Goal: Navigation & Orientation: Find specific page/section

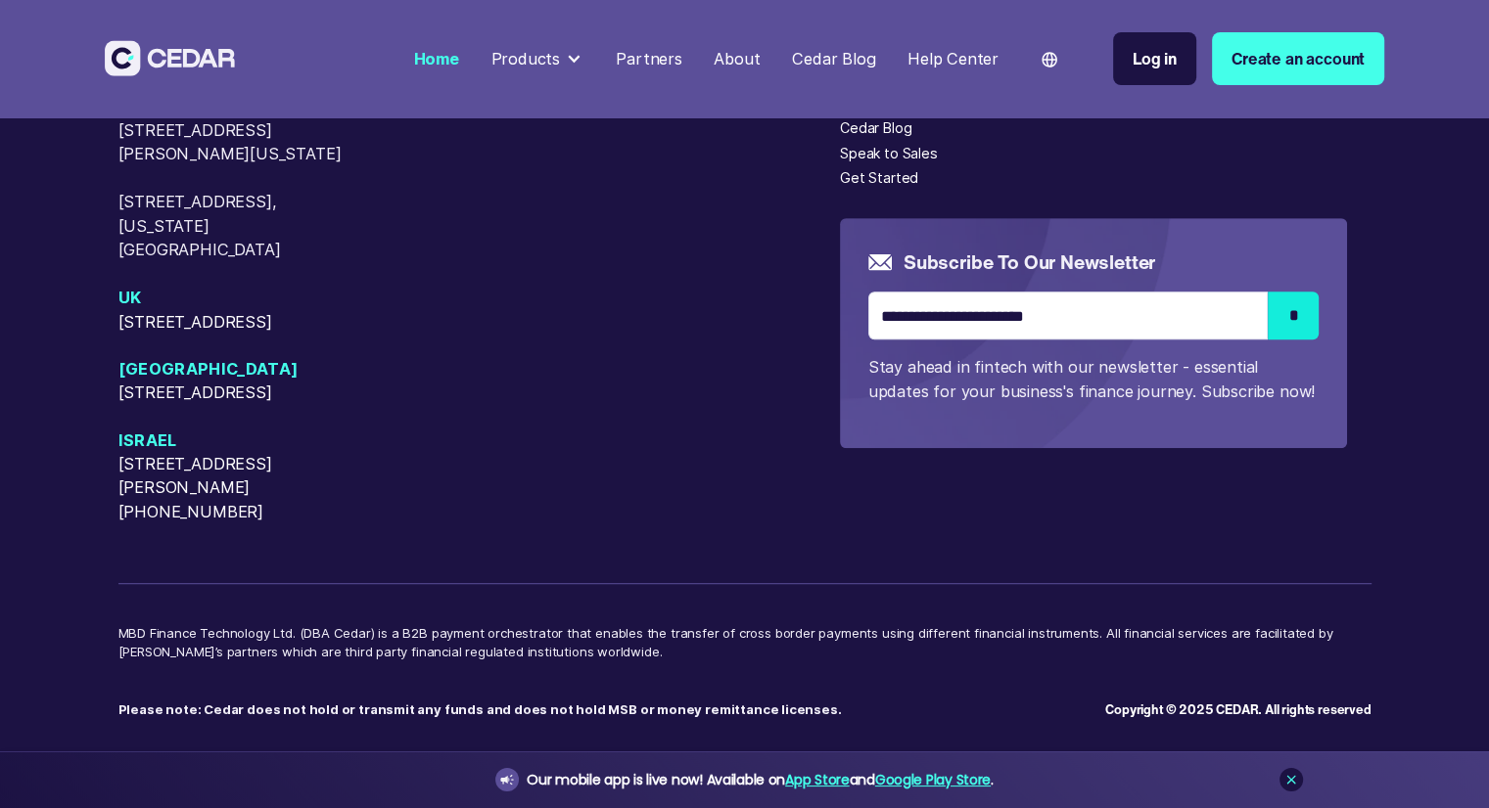
click at [971, 54] on div "Help Center" at bounding box center [952, 59] width 91 height 24
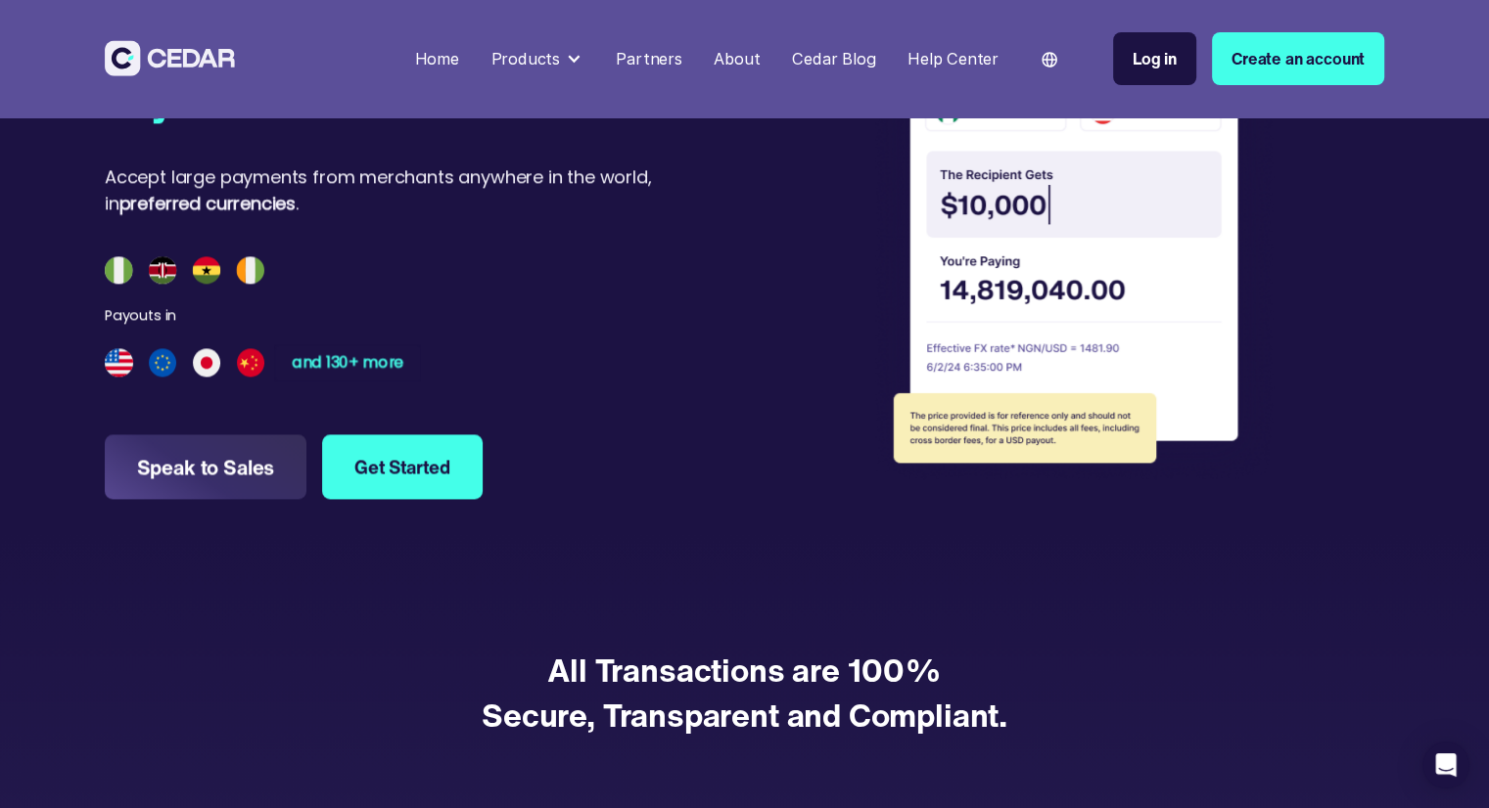
scroll to position [2447, 0]
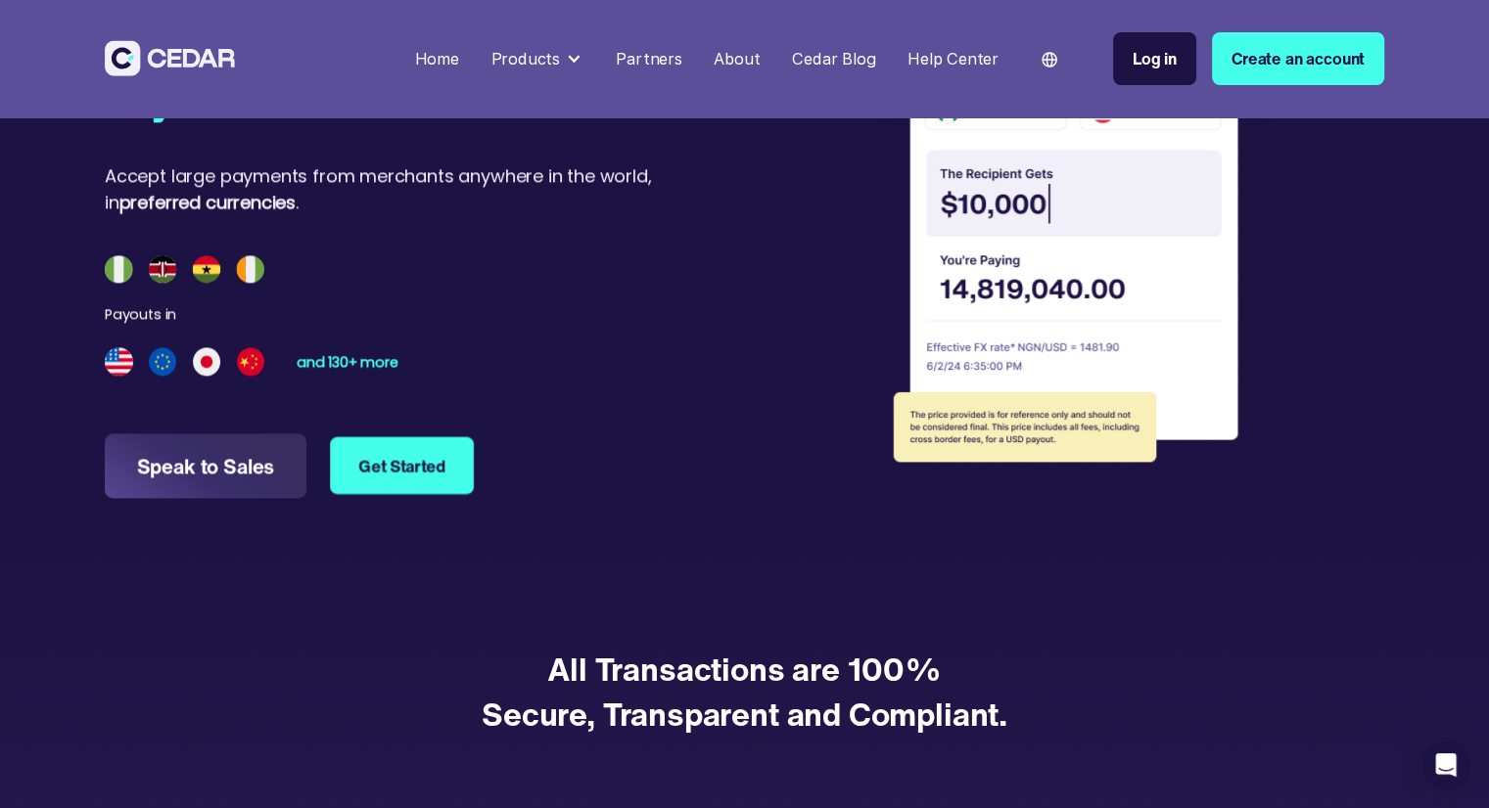
click at [396, 479] on link "Get Started" at bounding box center [402, 466] width 144 height 58
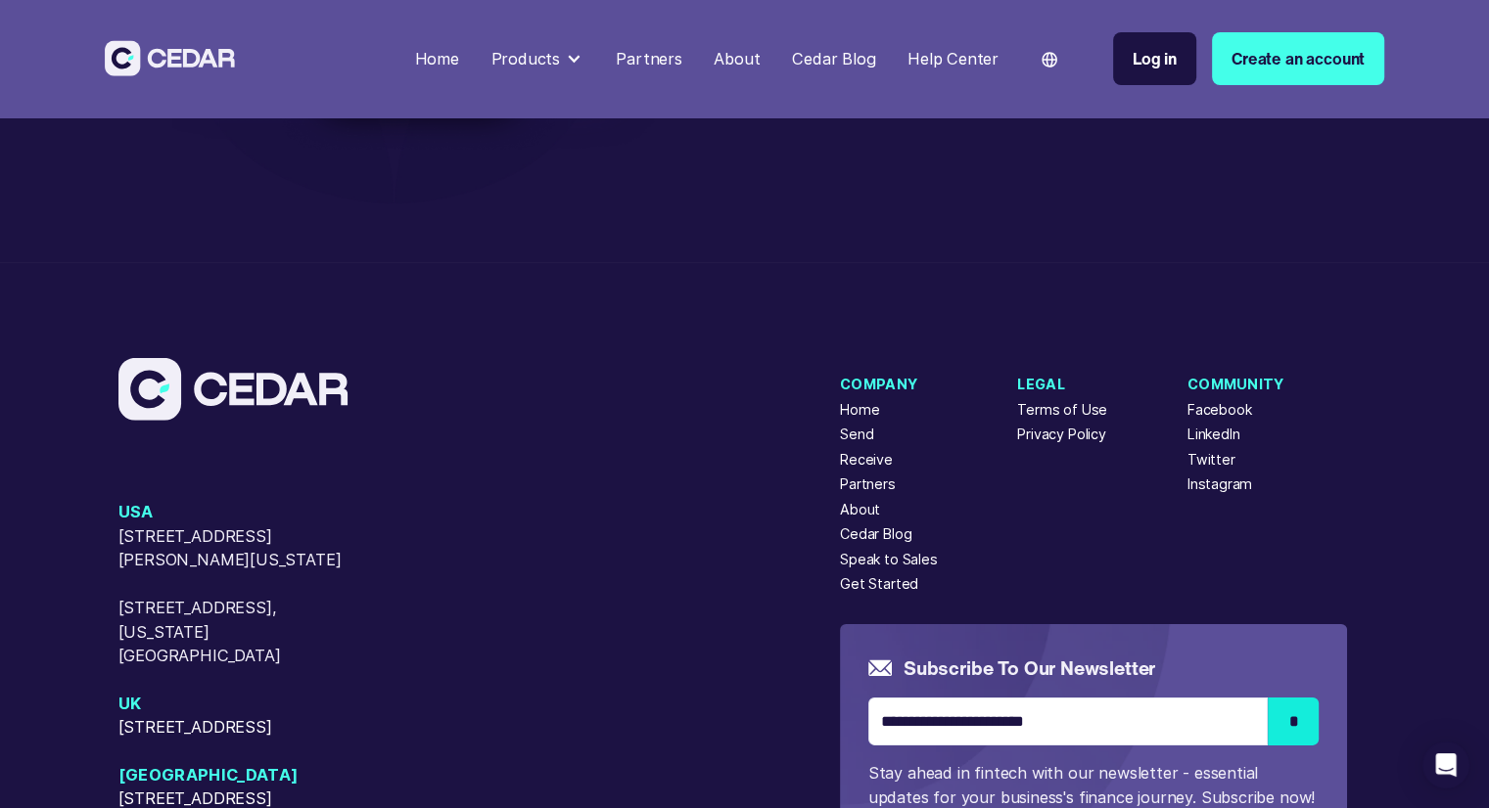
scroll to position [6013, 0]
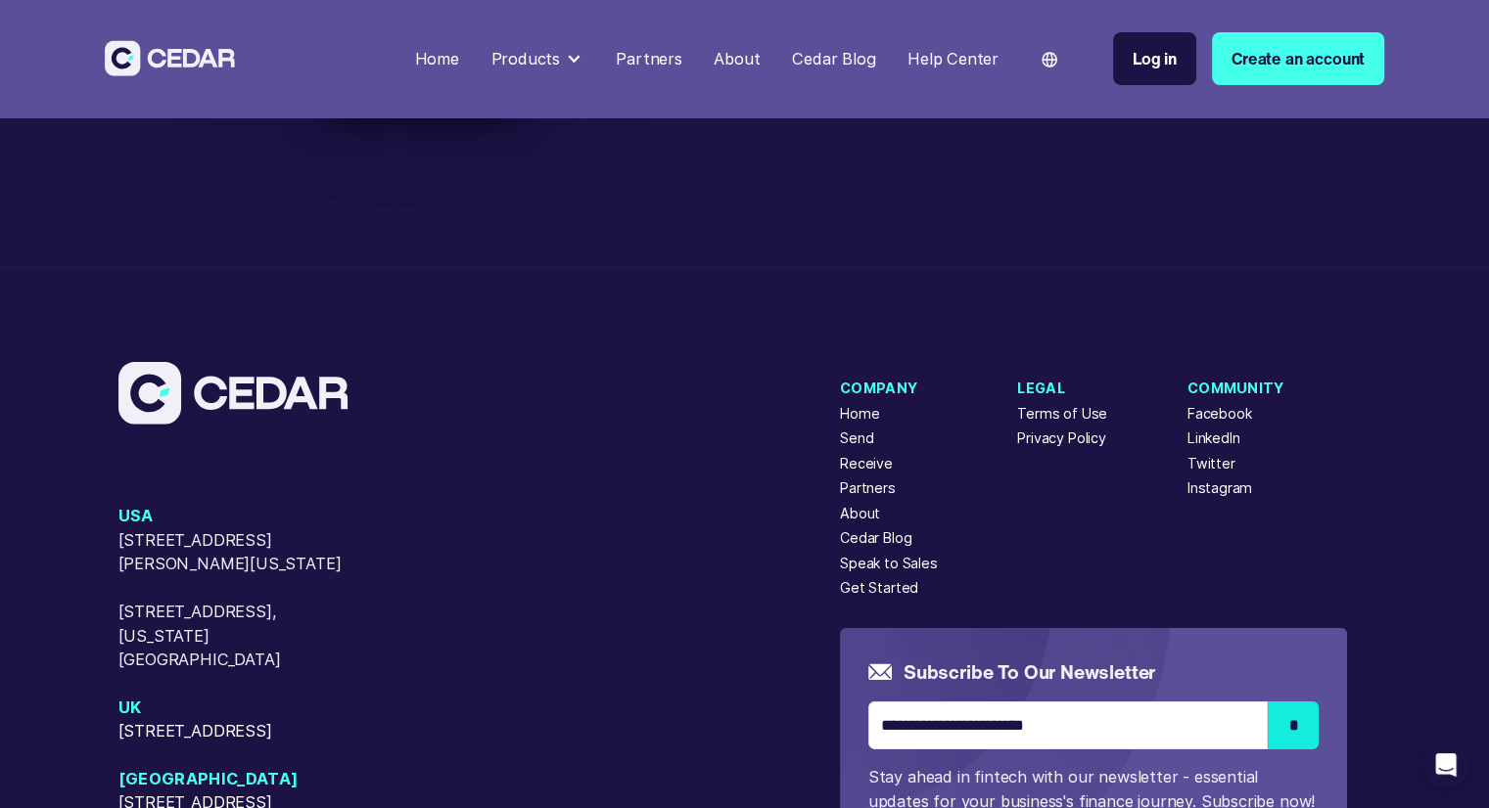
click at [958, 61] on div "Help Center" at bounding box center [952, 59] width 91 height 24
